Goal: Transaction & Acquisition: Obtain resource

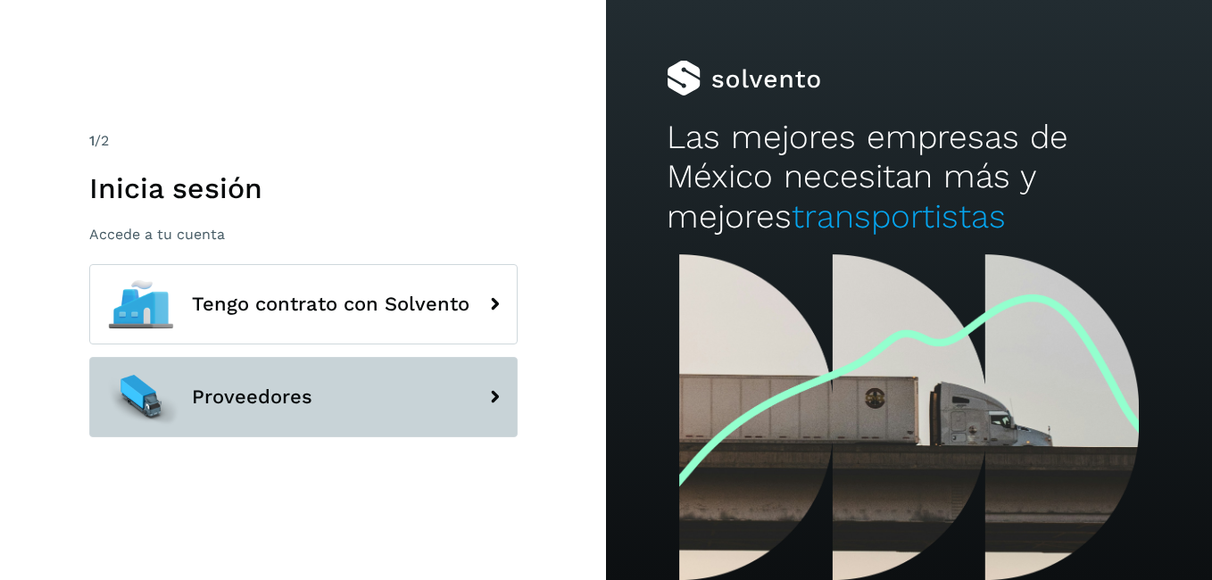
click at [330, 403] on button "Proveedores" at bounding box center [303, 397] width 428 height 80
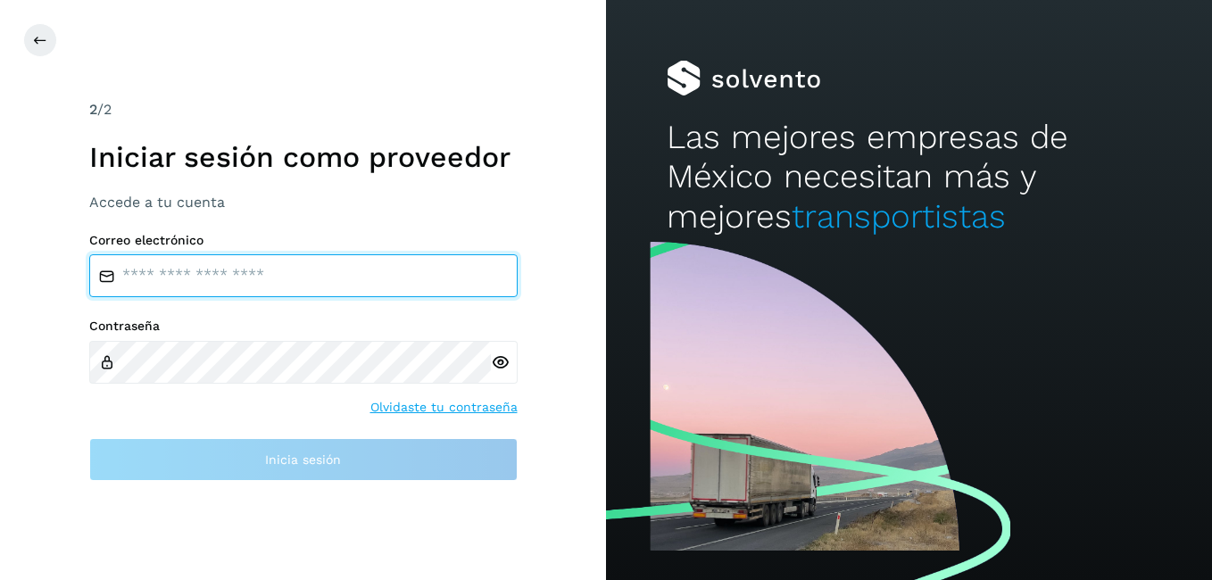
click at [290, 273] on input "email" at bounding box center [303, 275] width 428 height 43
type input "**********"
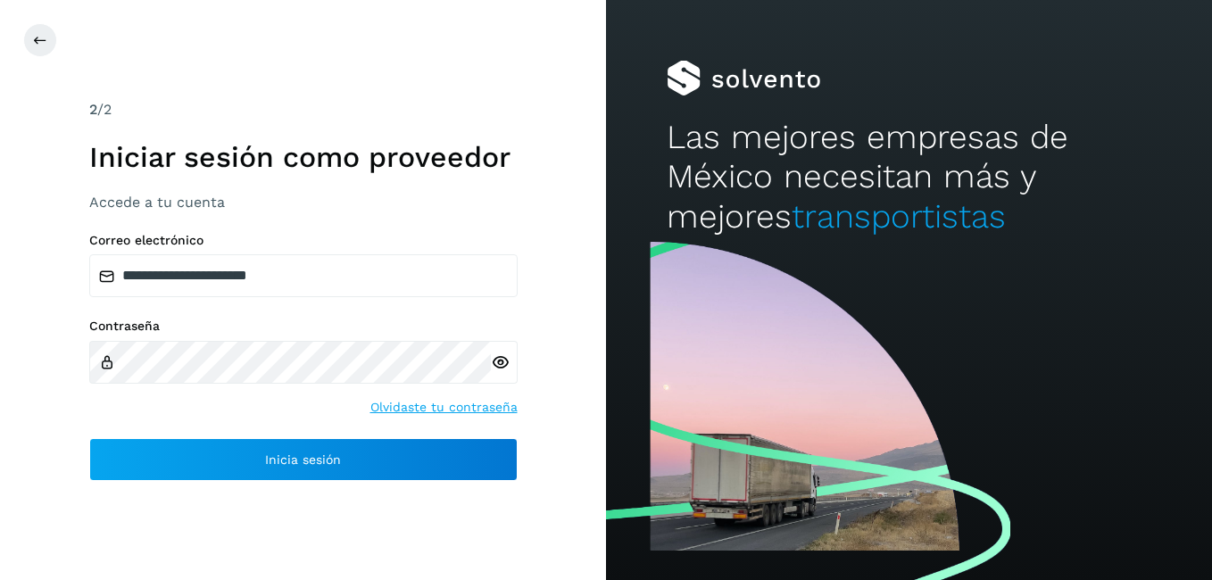
click at [494, 360] on icon at bounding box center [500, 362] width 19 height 19
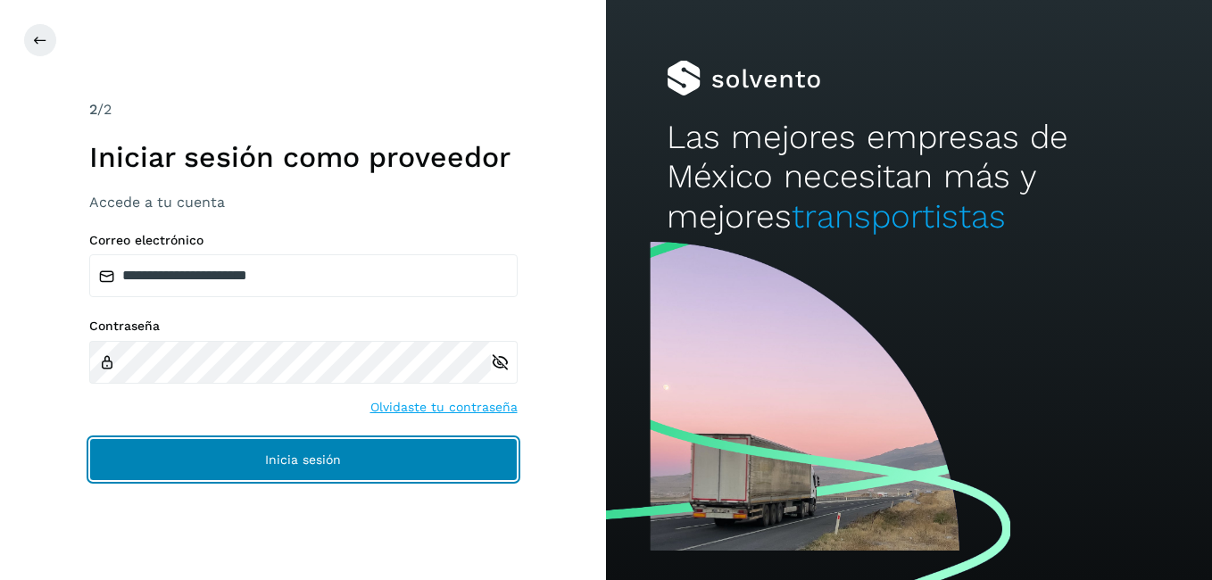
click at [327, 465] on span "Inicia sesión" at bounding box center [303, 459] width 76 height 12
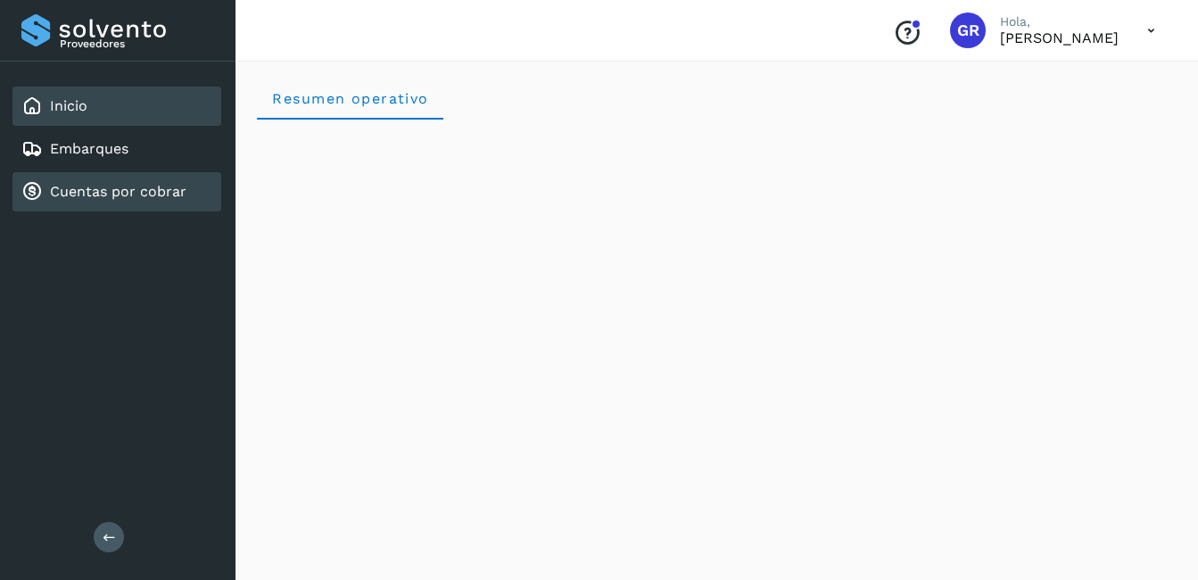
click at [104, 189] on link "Cuentas por cobrar" at bounding box center [118, 191] width 137 height 17
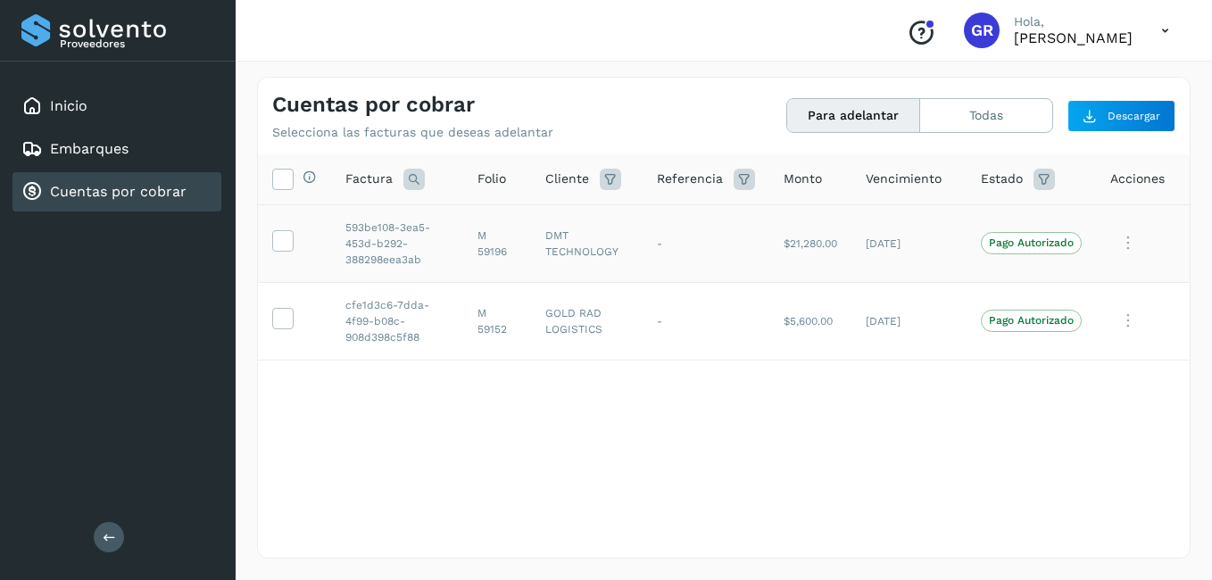
click at [303, 234] on td at bounding box center [294, 243] width 73 height 78
click at [289, 241] on icon at bounding box center [282, 239] width 19 height 19
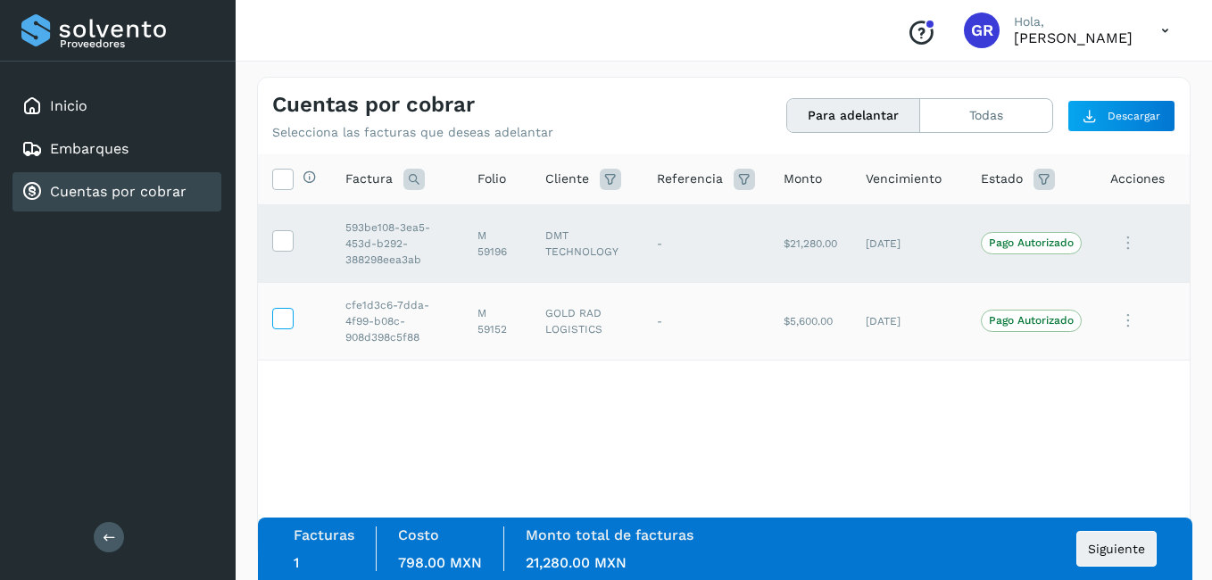
click at [287, 314] on icon at bounding box center [282, 317] width 19 height 19
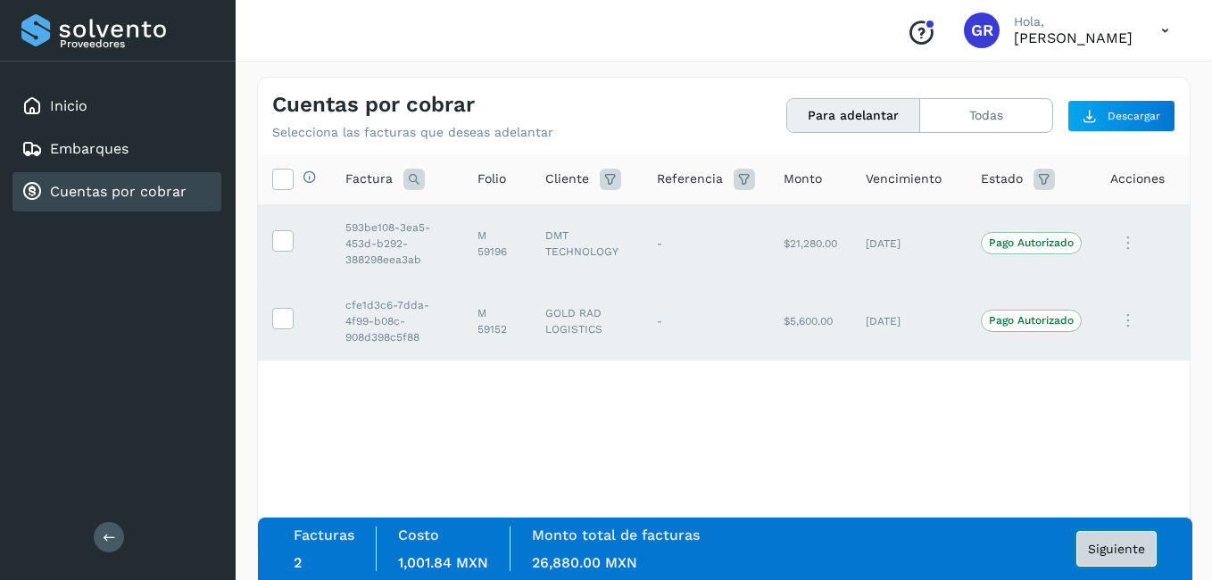
click at [1113, 551] on span "Siguiente" at bounding box center [1116, 548] width 57 height 12
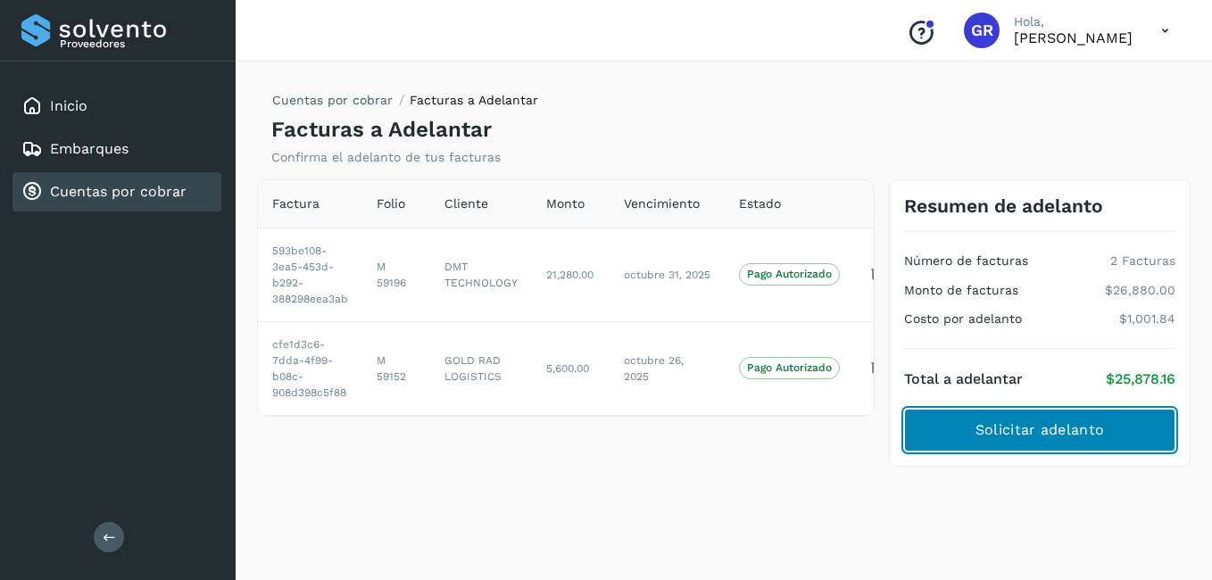
click at [1033, 432] on span "Solicitar adelanto" at bounding box center [1039, 430] width 128 height 20
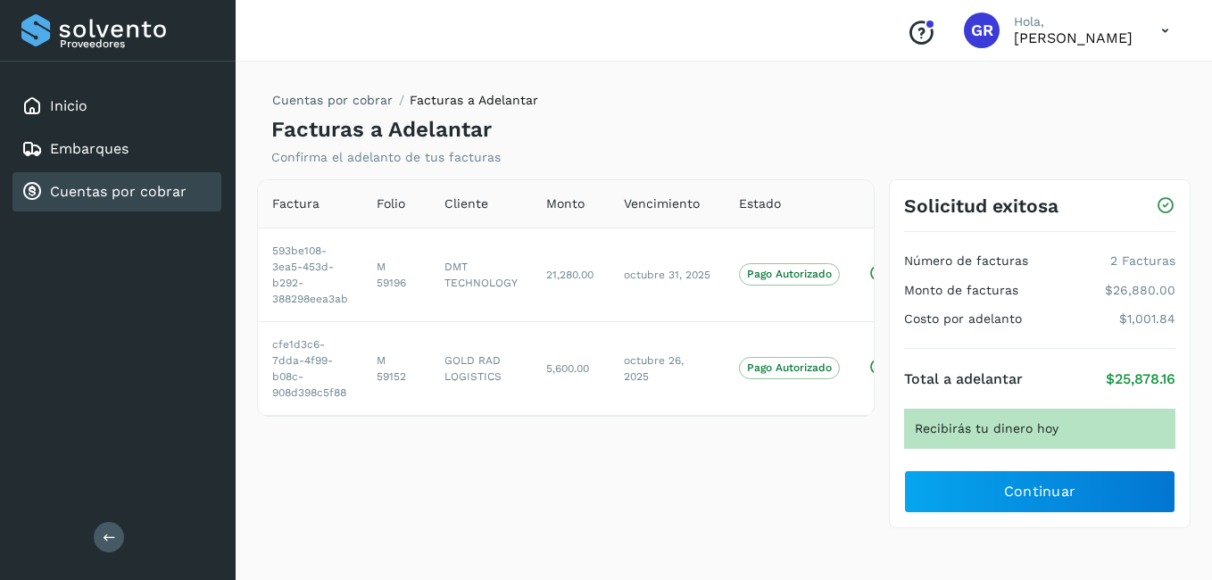
click at [1031, 438] on div "Recibirás tu dinero hoy" at bounding box center [1039, 429] width 271 height 40
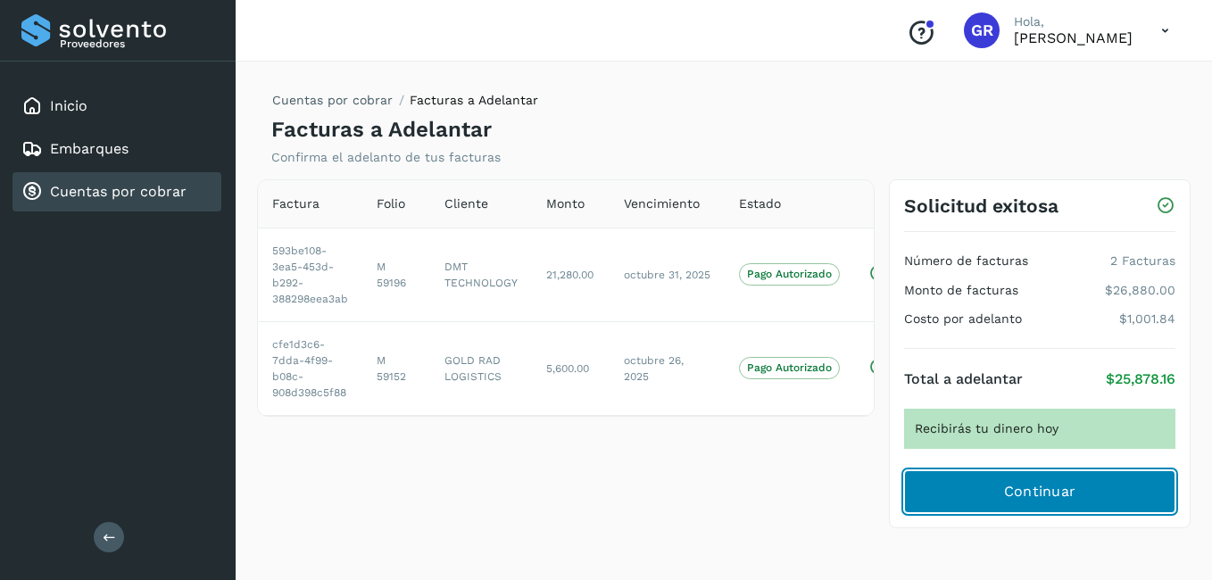
click at [980, 485] on button "Continuar" at bounding box center [1039, 491] width 271 height 43
